Goal: Navigation & Orientation: Find specific page/section

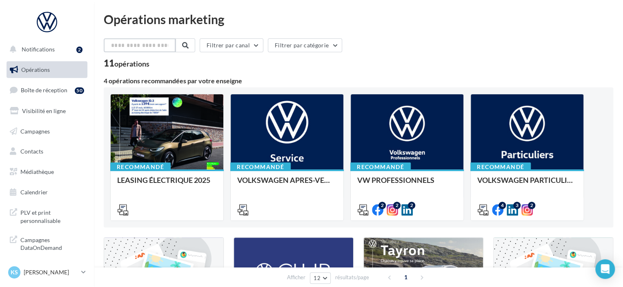
click at [135, 47] on input "text" at bounding box center [140, 45] width 72 height 14
type input "*******"
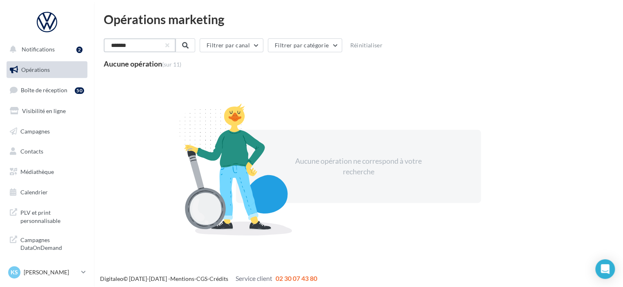
drag, startPoint x: 153, startPoint y: 45, endPoint x: 0, endPoint y: 45, distance: 153.4
click at [0, 45] on div "Notifications 2 Opérations Boîte de réception 50 Visibilité en ligne Campagnes …" at bounding box center [311, 145] width 623 height 290
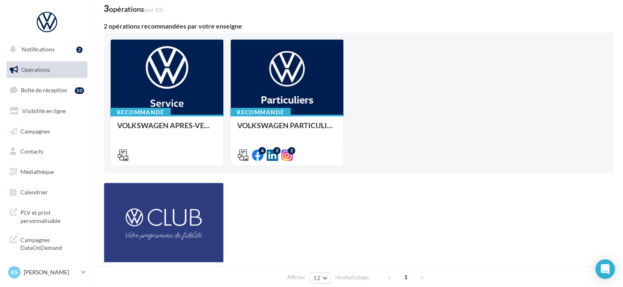
scroll to position [82, 0]
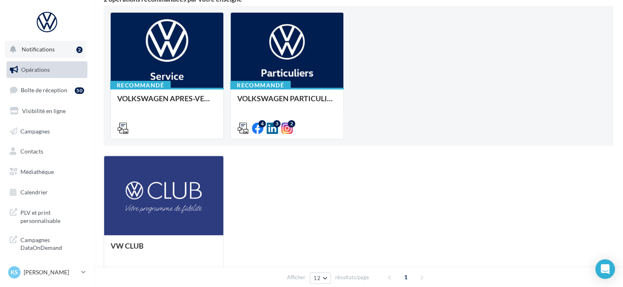
type input "***"
click at [55, 49] on button "Notifications 2" at bounding box center [45, 49] width 81 height 17
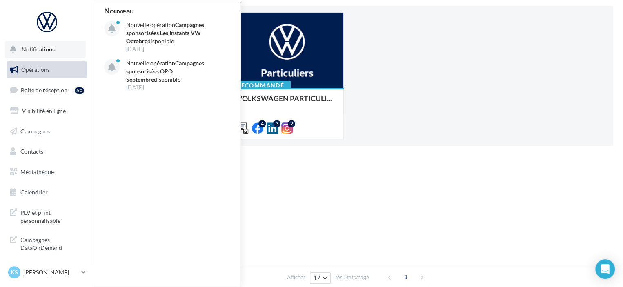
click at [55, 49] on button "Notifications Nouveau Nouvelle opération Campagnes sponsorisées Les Instants VW…" at bounding box center [45, 49] width 81 height 17
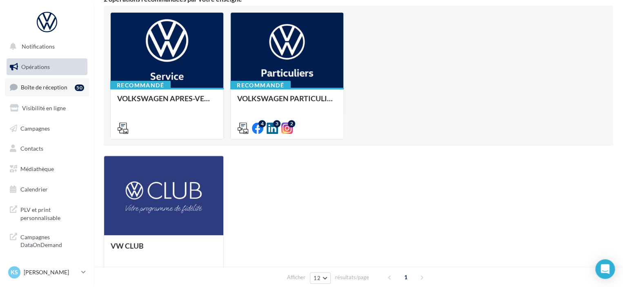
scroll to position [4, 0]
click at [47, 174] on link "Médiathèque" at bounding box center [47, 168] width 84 height 17
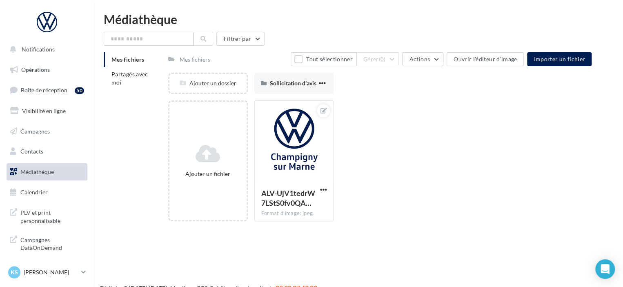
click at [40, 169] on span "Médiathèque" at bounding box center [36, 171] width 33 height 7
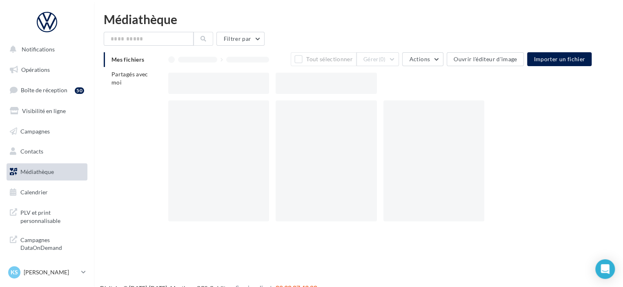
scroll to position [4, 0]
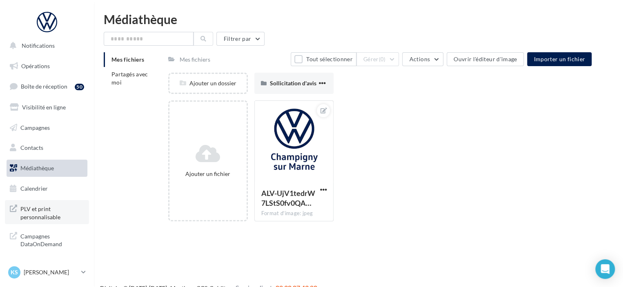
click at [42, 209] on span "PLV et print personnalisable" at bounding box center [52, 212] width 64 height 18
click at [83, 272] on icon at bounding box center [83, 271] width 4 height 7
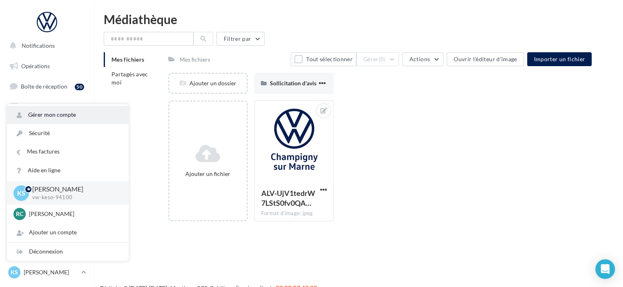
click at [65, 114] on link "Gérer mon compte" at bounding box center [68, 115] width 122 height 18
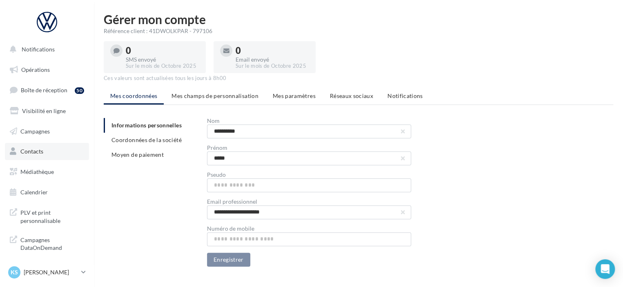
click at [49, 151] on link "Contacts" at bounding box center [47, 151] width 84 height 17
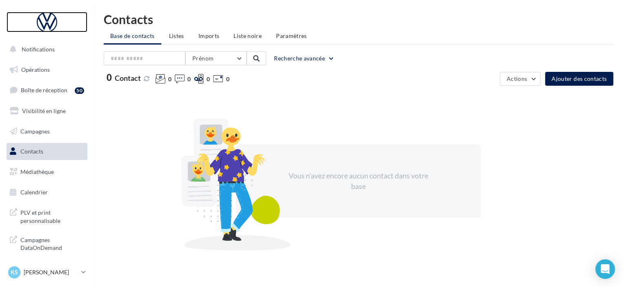
click at [59, 27] on div at bounding box center [46, 22] width 65 height 20
